Goal: Use online tool/utility: Utilize a website feature to perform a specific function

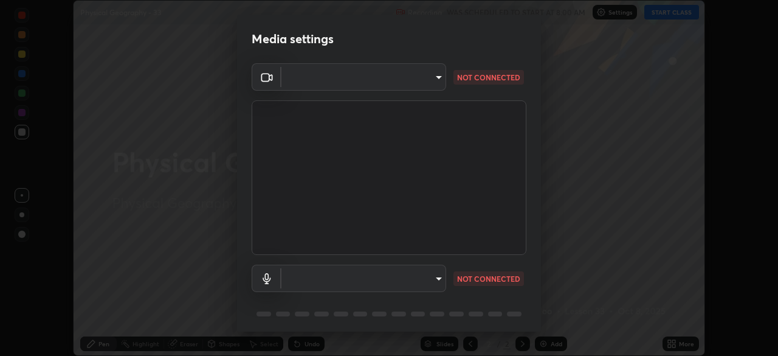
click at [382, 77] on body "Erase all Physical Geography - 33 Recording WAS SCHEDULED TO START AT 8:00 AM S…" at bounding box center [389, 178] width 778 height 356
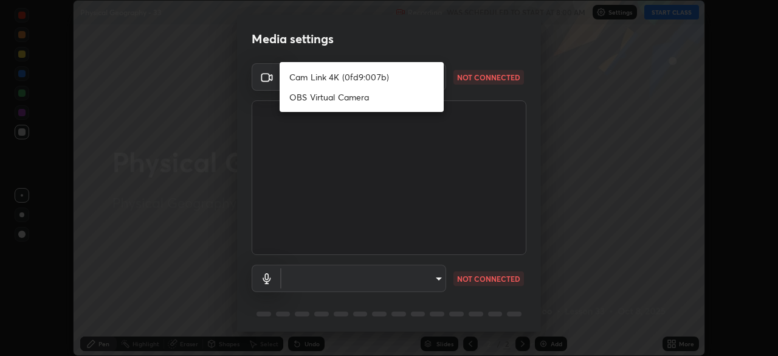
click at [348, 75] on li "Cam Link 4K (0fd9:007b)" at bounding box center [362, 77] width 164 height 20
type input "14749b8877407855c4d82302dd71be37f1088338687083e453fb2bd8c525f696"
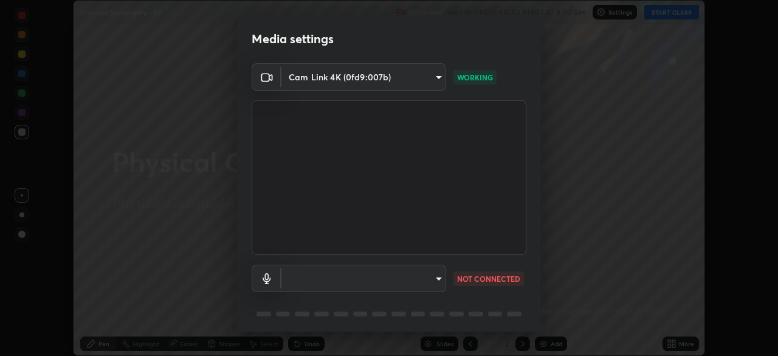
scroll to position [43, 0]
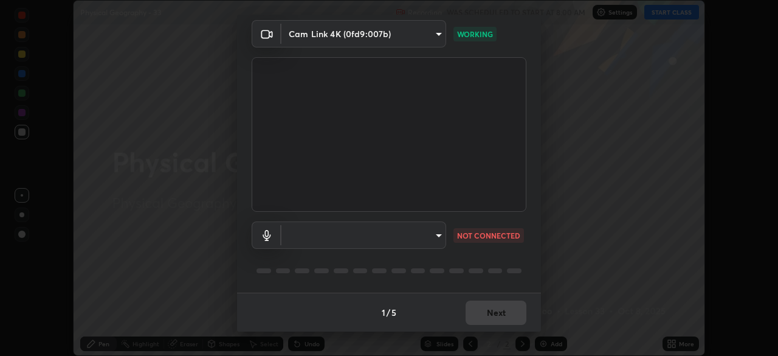
click at [383, 231] on body "Erase all Physical Geography - 33 Recording WAS SCHEDULED TO START AT 8:00 AM S…" at bounding box center [389, 178] width 778 height 356
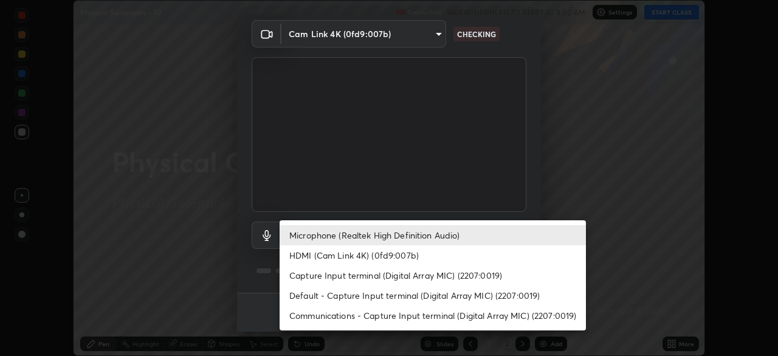
click at [348, 252] on li "HDMI (Cam Link 4K) (0fd9:007b)" at bounding box center [433, 255] width 306 height 20
type input "7a2d97a64ee828b0019edd9896ada44d366d2f03c0ab9e0baed2994409608262"
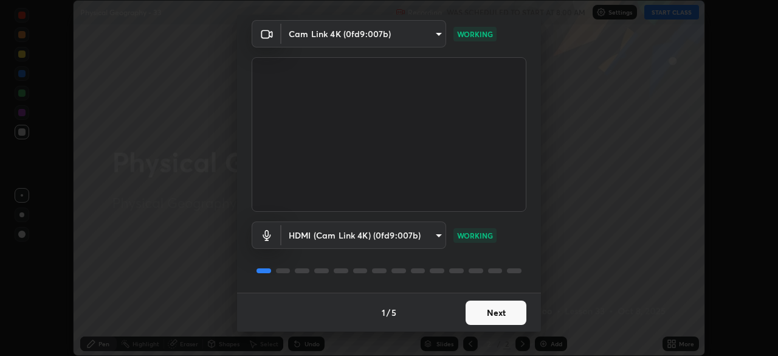
click at [477, 308] on button "Next" at bounding box center [496, 312] width 61 height 24
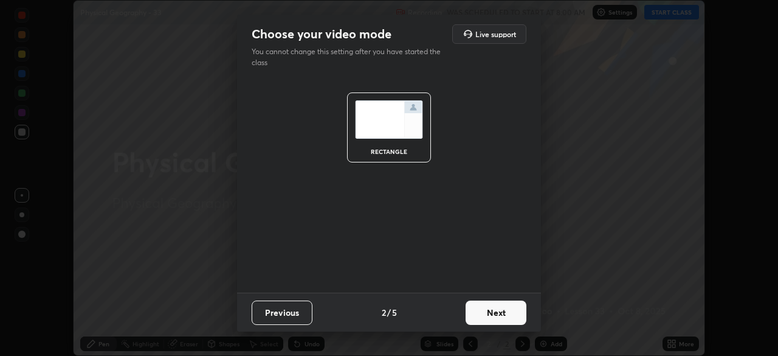
click at [485, 314] on button "Next" at bounding box center [496, 312] width 61 height 24
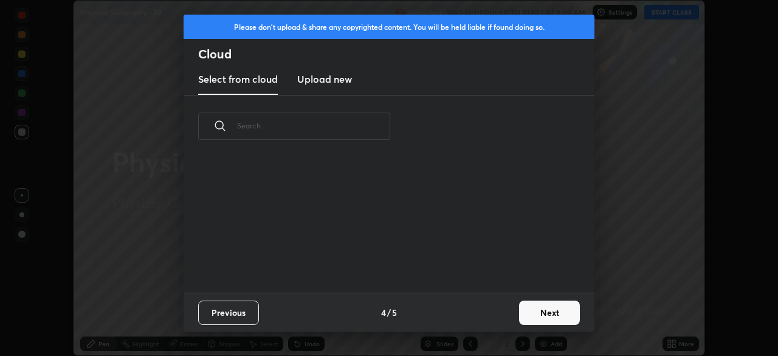
click at [492, 320] on div "Previous 4 / 5 Next" at bounding box center [389, 311] width 411 height 39
click at [527, 315] on button "Next" at bounding box center [549, 312] width 61 height 24
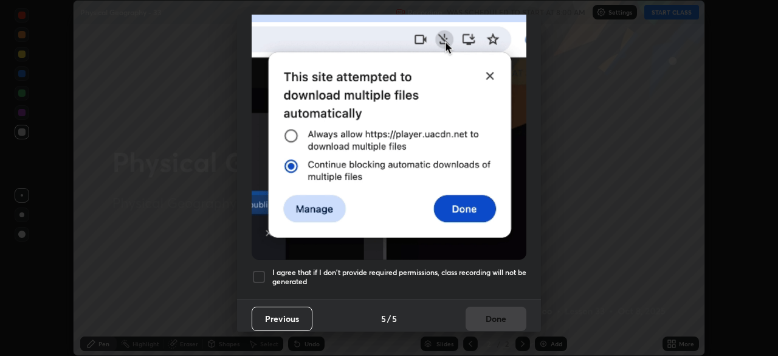
click at [259, 269] on div at bounding box center [259, 276] width 15 height 15
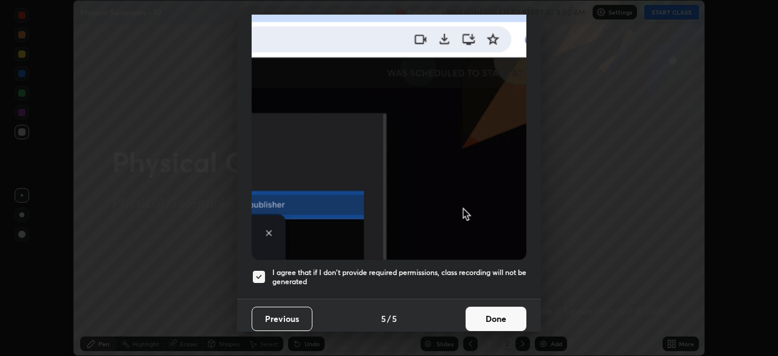
click at [475, 312] on button "Done" at bounding box center [496, 318] width 61 height 24
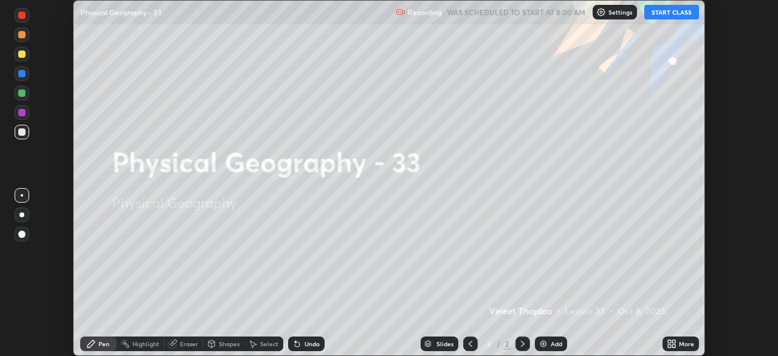
click at [669, 341] on icon at bounding box center [669, 341] width 3 height 3
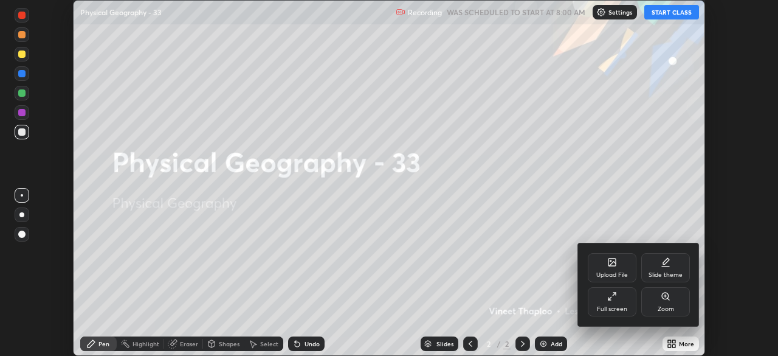
click at [607, 304] on div "Full screen" at bounding box center [612, 301] width 49 height 29
